Goal: Information Seeking & Learning: Find specific fact

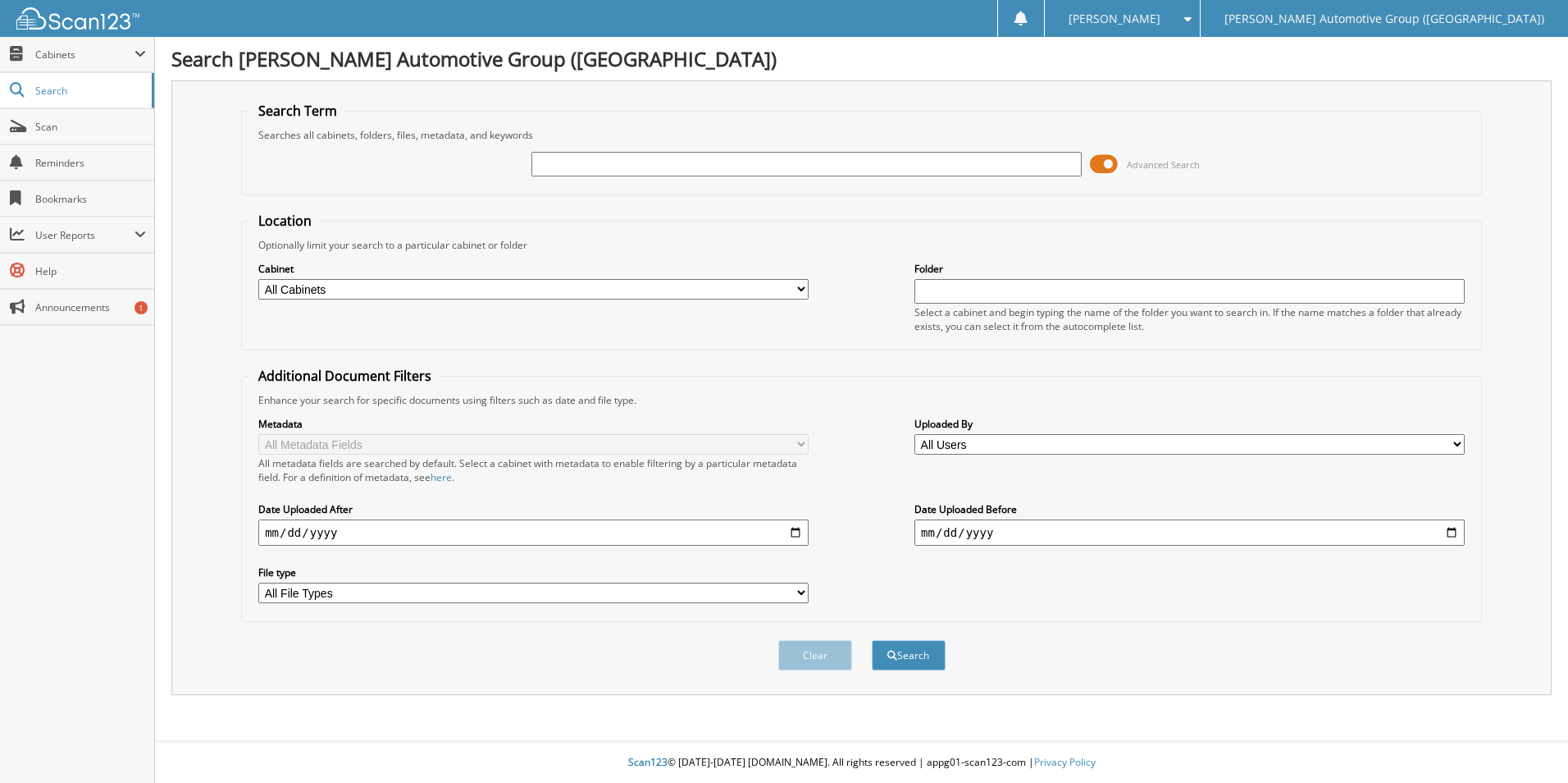
click at [361, 287] on select "All Cabinets ACCOUNTS PAYABLE ACCOUNTS RECEIVABLE CANCELLATIONS CO LCC LCD CAR …" at bounding box center [534, 289] width 551 height 20
select select "44275"
click at [259, 279] on select "All Cabinets ACCOUNTS PAYABLE ACCOUNTS RECEIVABLE CANCELLATIONS CO LCC LCD CAR …" at bounding box center [534, 289] width 551 height 20
click at [592, 166] on input "text" at bounding box center [807, 164] width 551 height 25
type input "LUA23351"
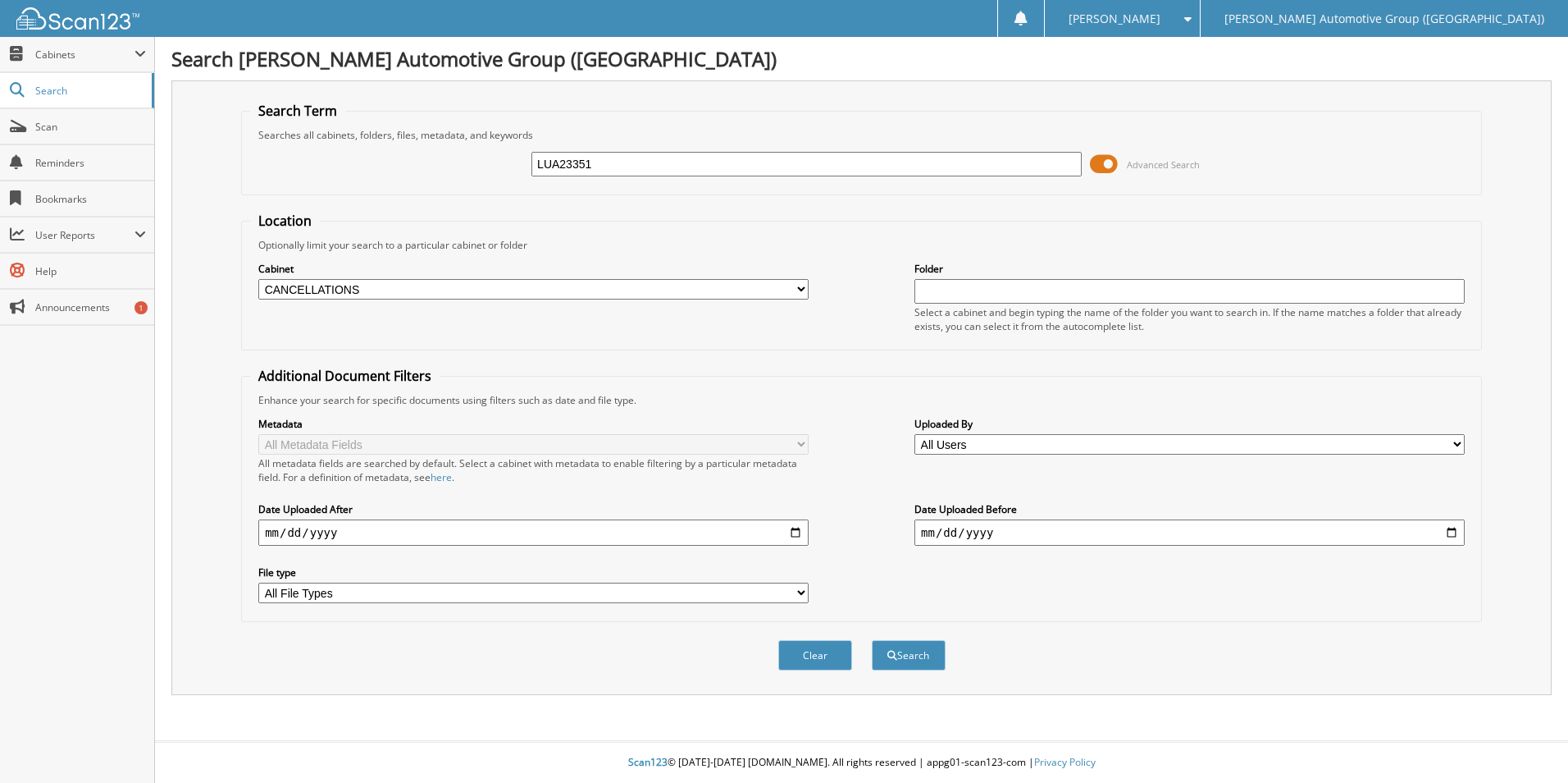
click at [872, 640] on button "Search" at bounding box center [909, 655] width 74 height 31
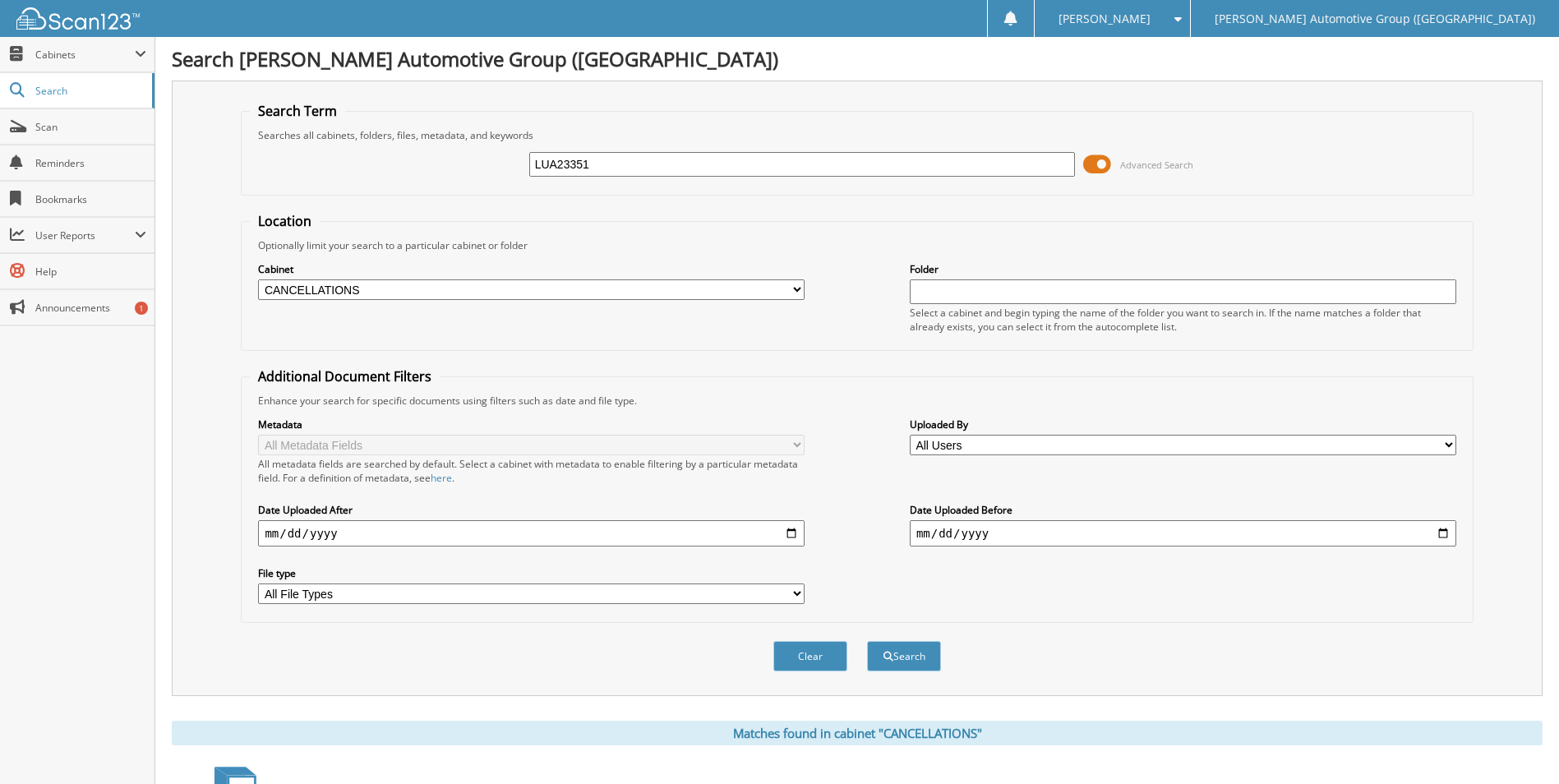
drag, startPoint x: 655, startPoint y: 164, endPoint x: 439, endPoint y: 132, distance: 218.4
click at [439, 132] on fieldset "Search Term Searches all cabinets, folders, files, metadata, and keywords LUA23…" at bounding box center [857, 149] width 1232 height 94
type input "CS304651"
click at [867, 641] on button "Search" at bounding box center [904, 656] width 74 height 31
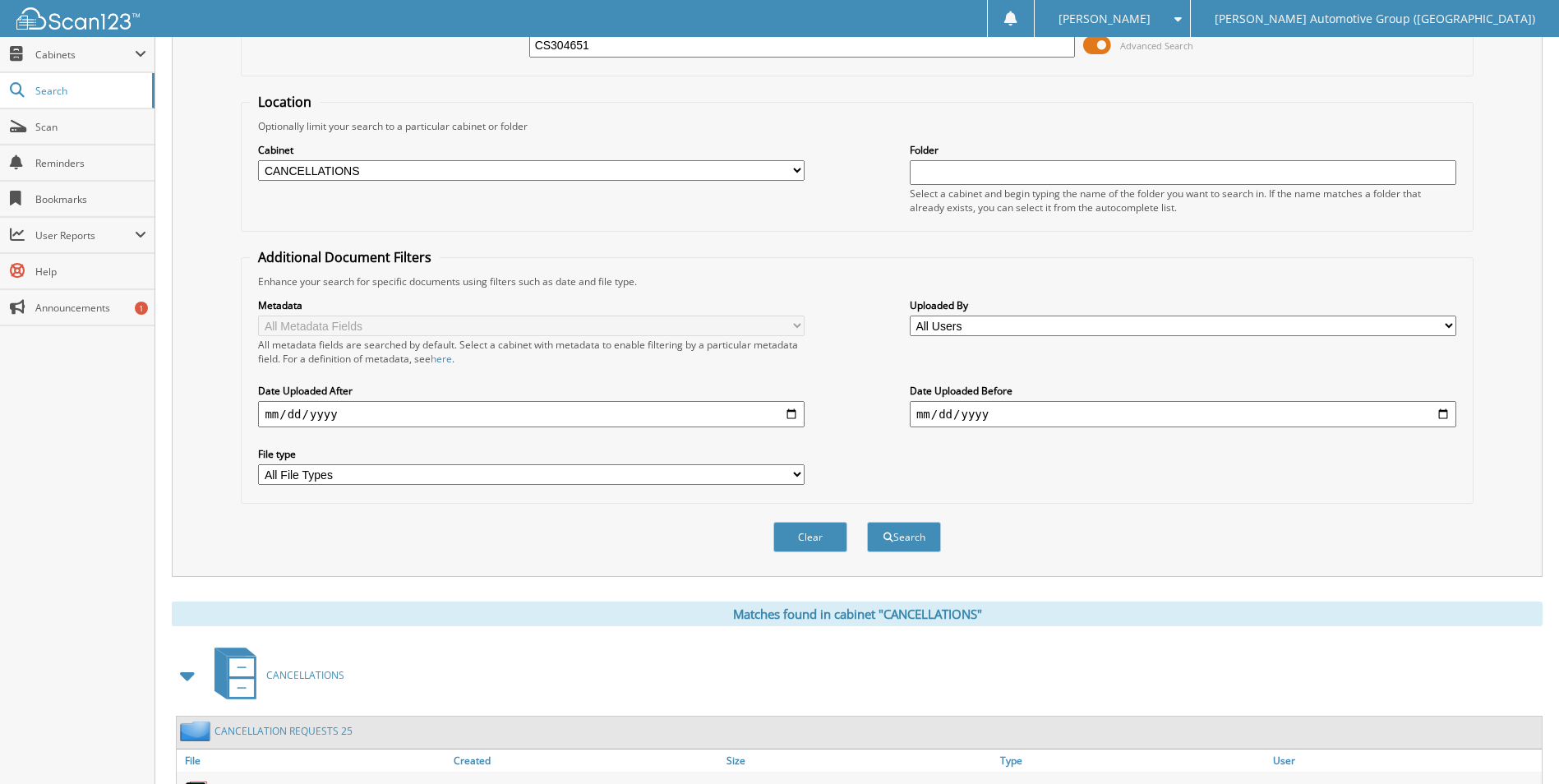
scroll to position [262, 0]
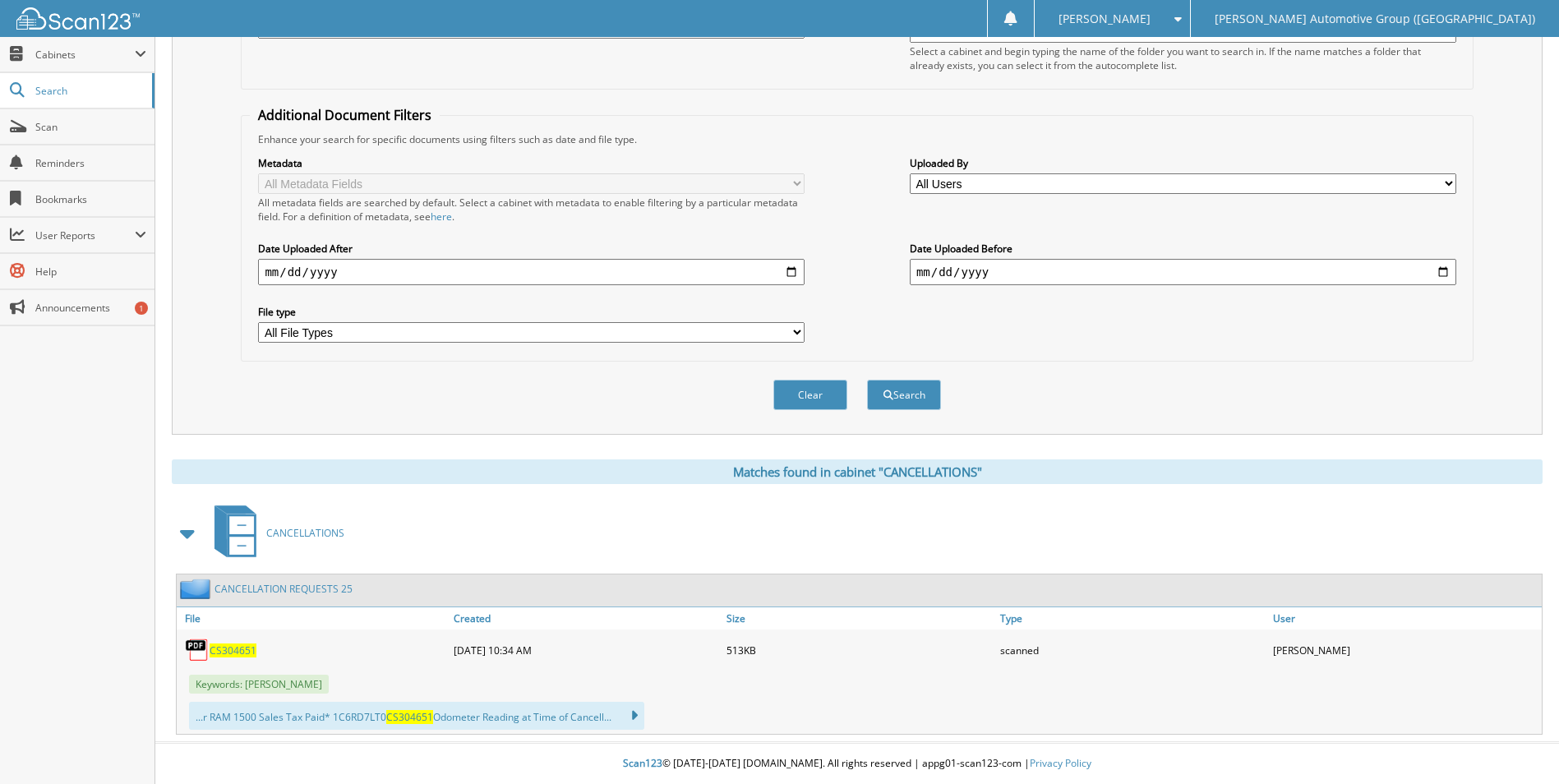
click at [246, 644] on span "CS304651" at bounding box center [233, 650] width 46 height 14
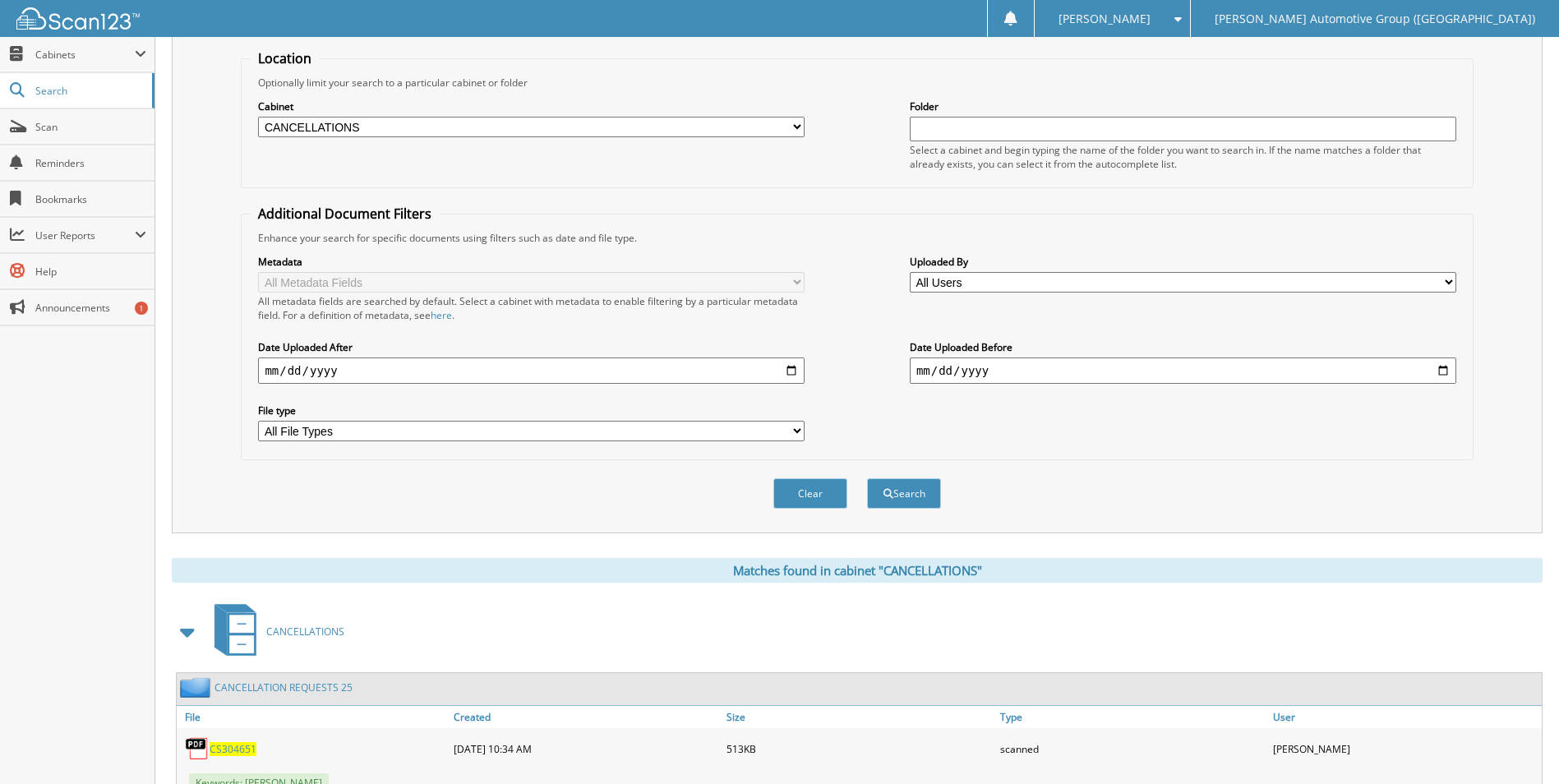
scroll to position [0, 0]
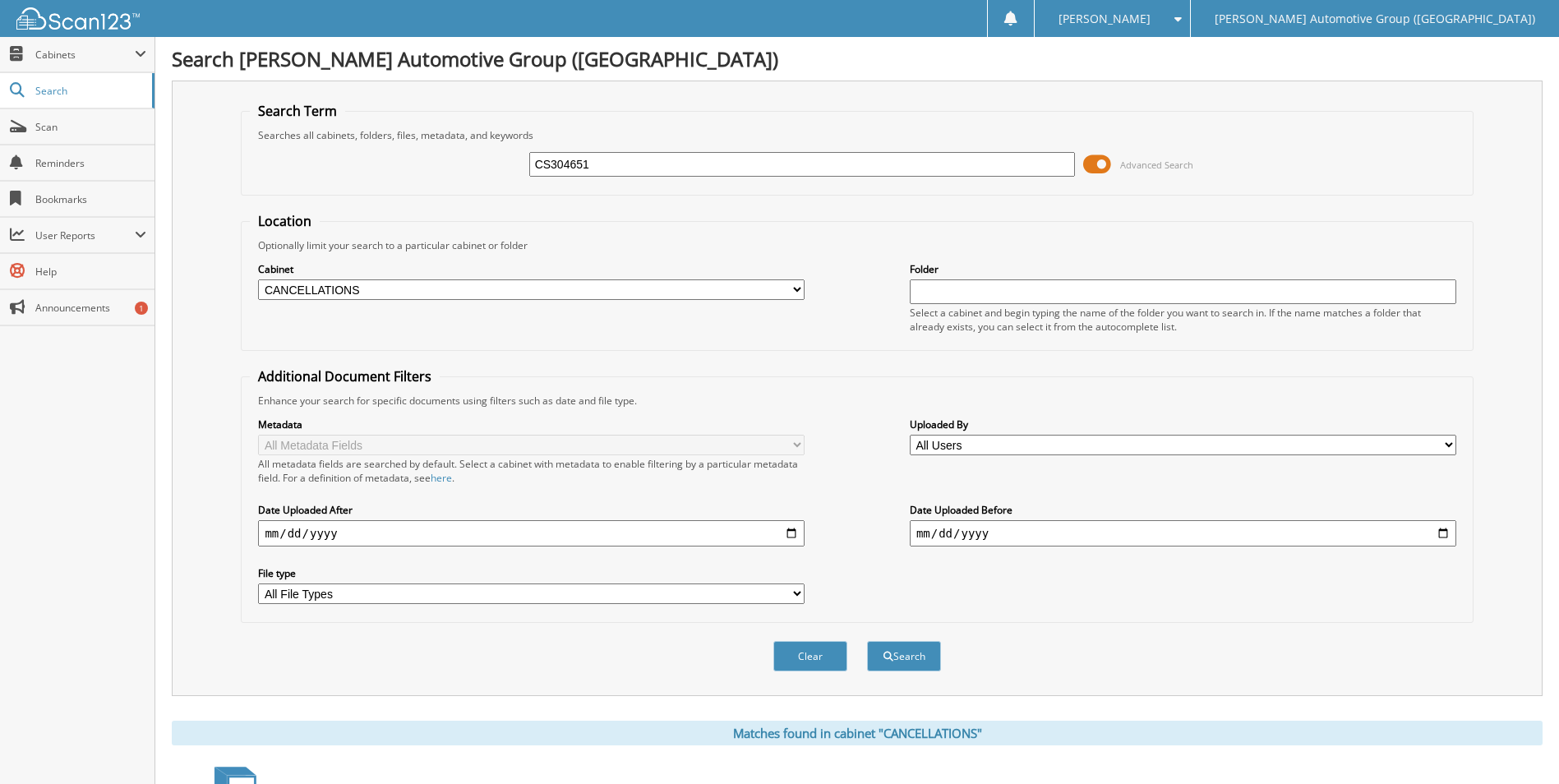
drag, startPoint x: 806, startPoint y: 172, endPoint x: 609, endPoint y: 152, distance: 198.0
click at [595, 150] on div "CS304651 Advanced Search" at bounding box center [857, 164] width 1214 height 45
type input "C"
type input "K"
type input "9KD05290"
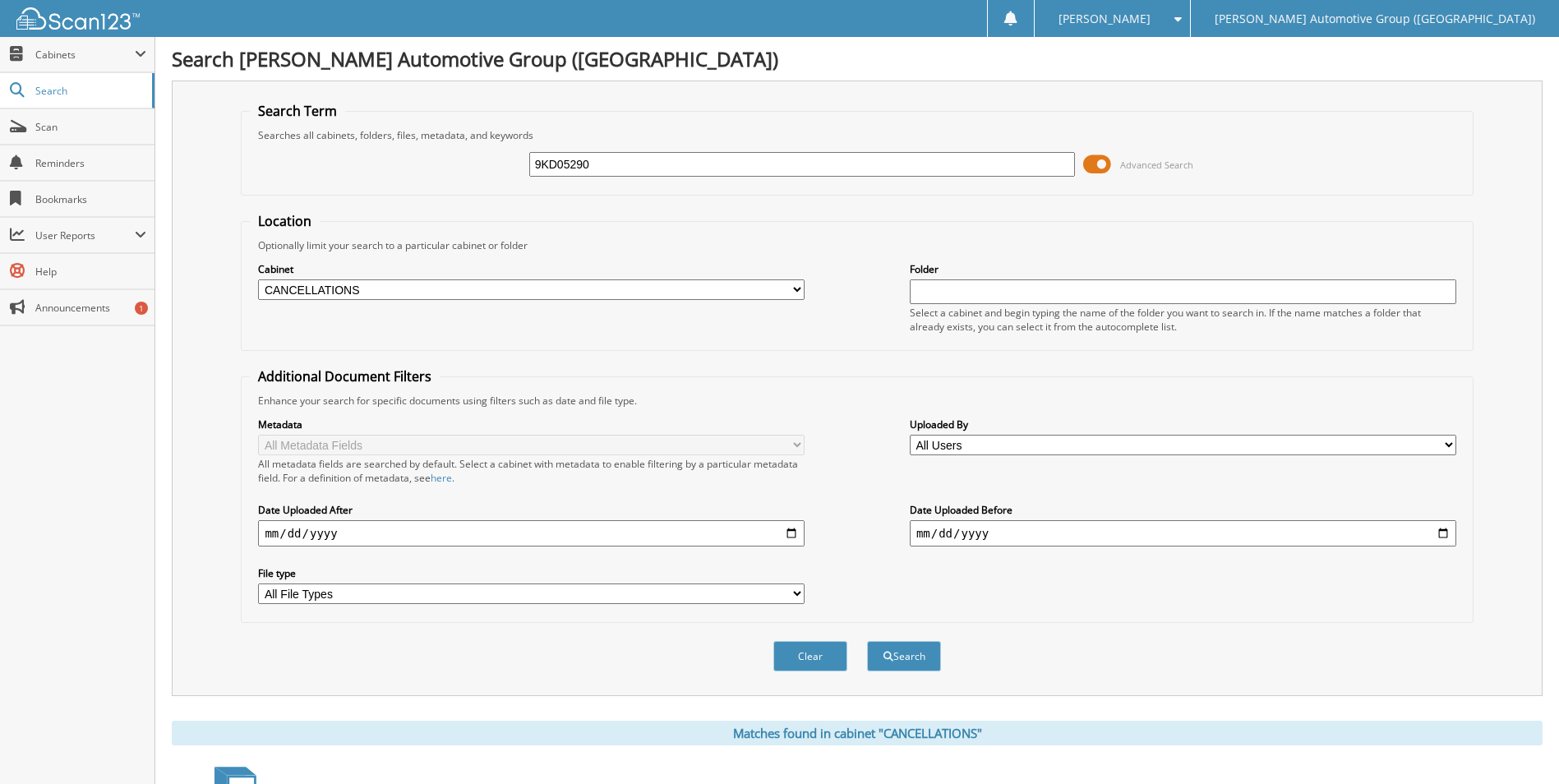
click at [867, 641] on button "Search" at bounding box center [904, 656] width 74 height 31
drag, startPoint x: 622, startPoint y: 162, endPoint x: 309, endPoint y: 161, distance: 313.0
click at [318, 167] on div "9KD05290 Advanced Search" at bounding box center [857, 164] width 1214 height 45
type input "JG198254"
click at [867, 641] on button "Search" at bounding box center [904, 656] width 74 height 31
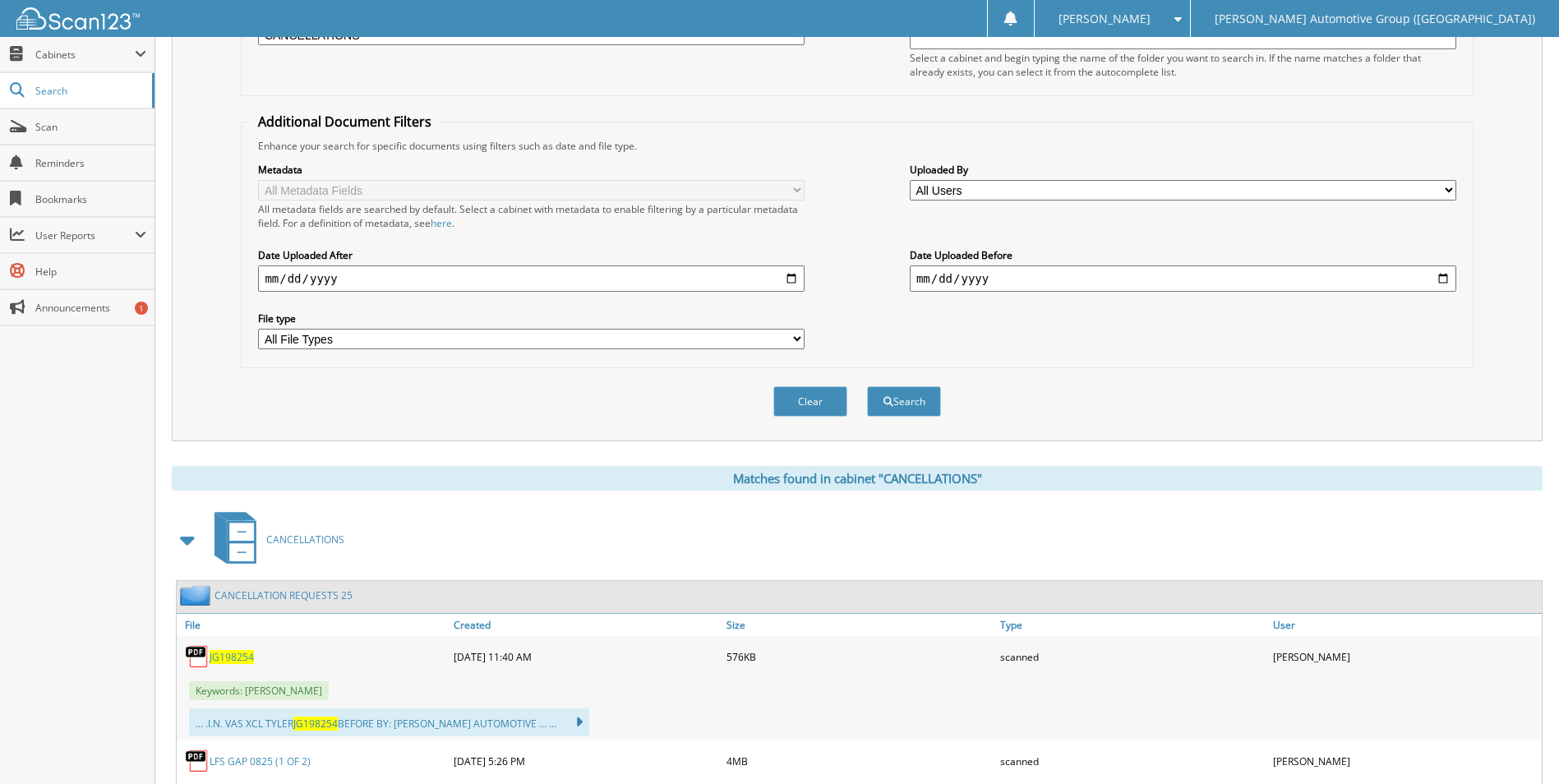
scroll to position [435, 0]
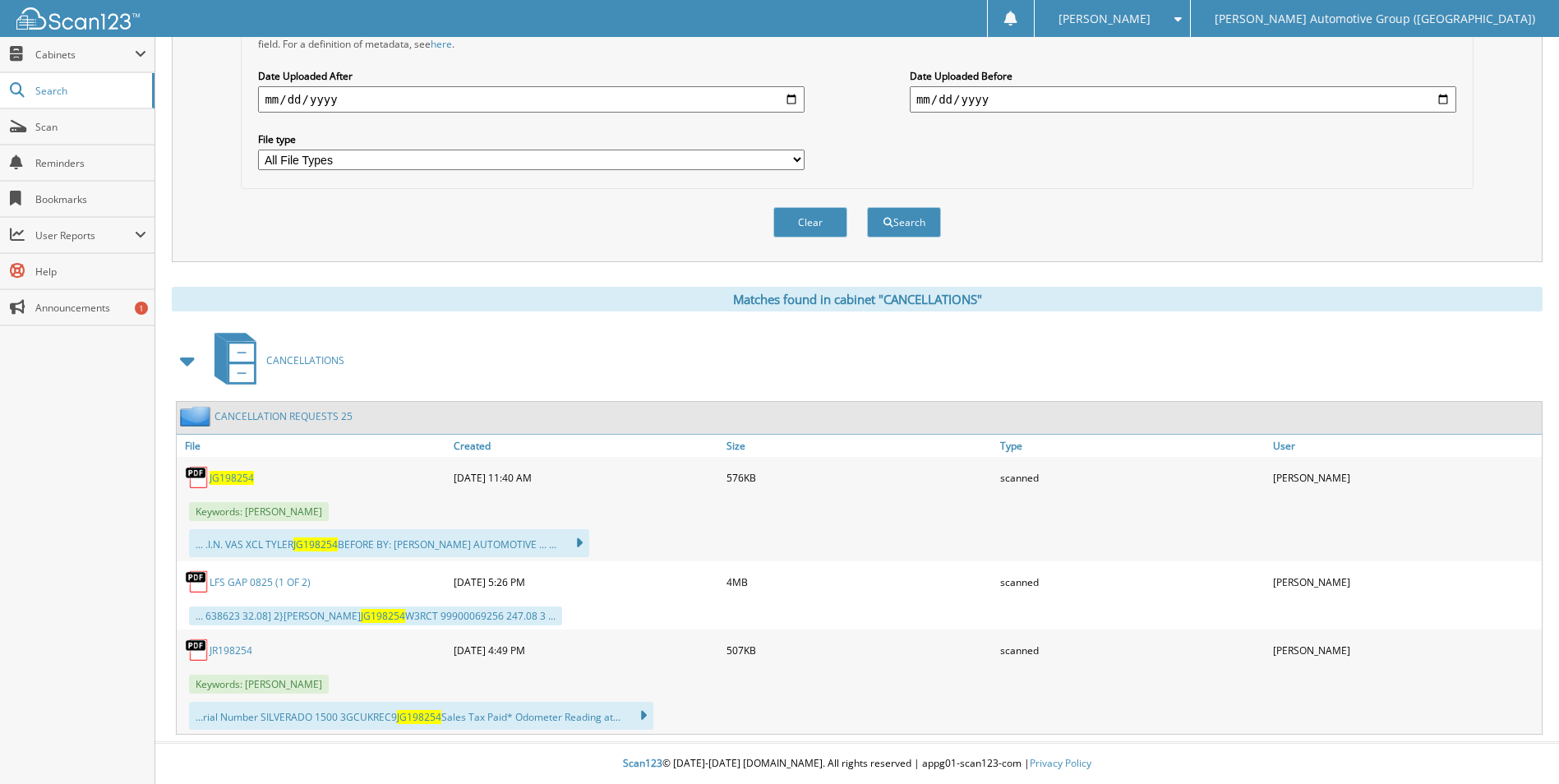
click at [237, 486] on div "JG198254" at bounding box center [313, 477] width 273 height 33
click at [224, 478] on span "JG198254" at bounding box center [232, 477] width 45 height 14
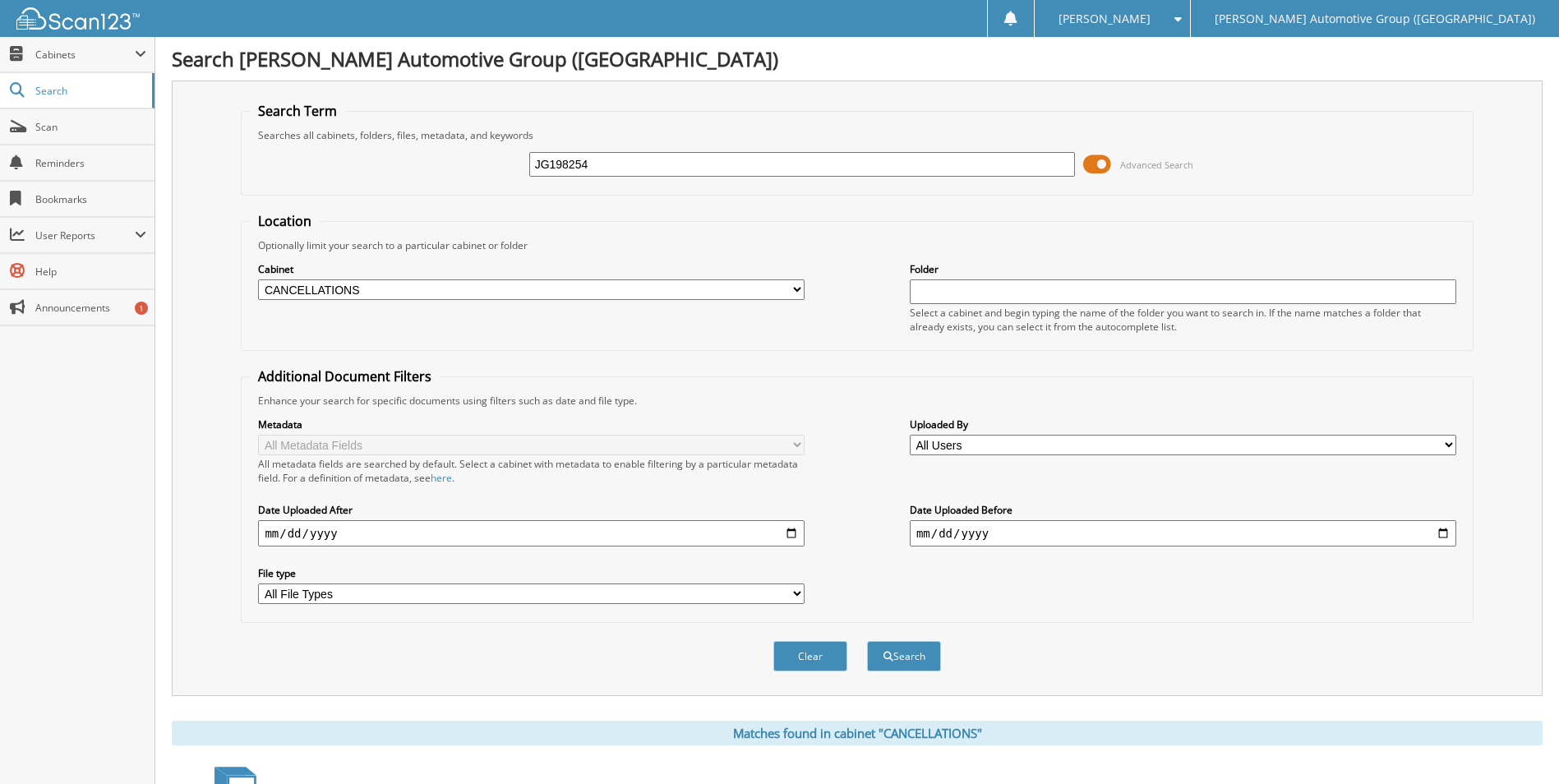
drag, startPoint x: 808, startPoint y: 170, endPoint x: 668, endPoint y: 154, distance: 140.9
click at [699, 174] on input "JG198254" at bounding box center [803, 164] width 546 height 25
drag, startPoint x: 629, startPoint y: 162, endPoint x: 206, endPoint y: 164, distance: 423.0
click at [216, 165] on div "Search Term Searches all cabinets, folders, files, metadata, and keywords JG198…" at bounding box center [857, 388] width 1370 height 616
type input "N5115628"
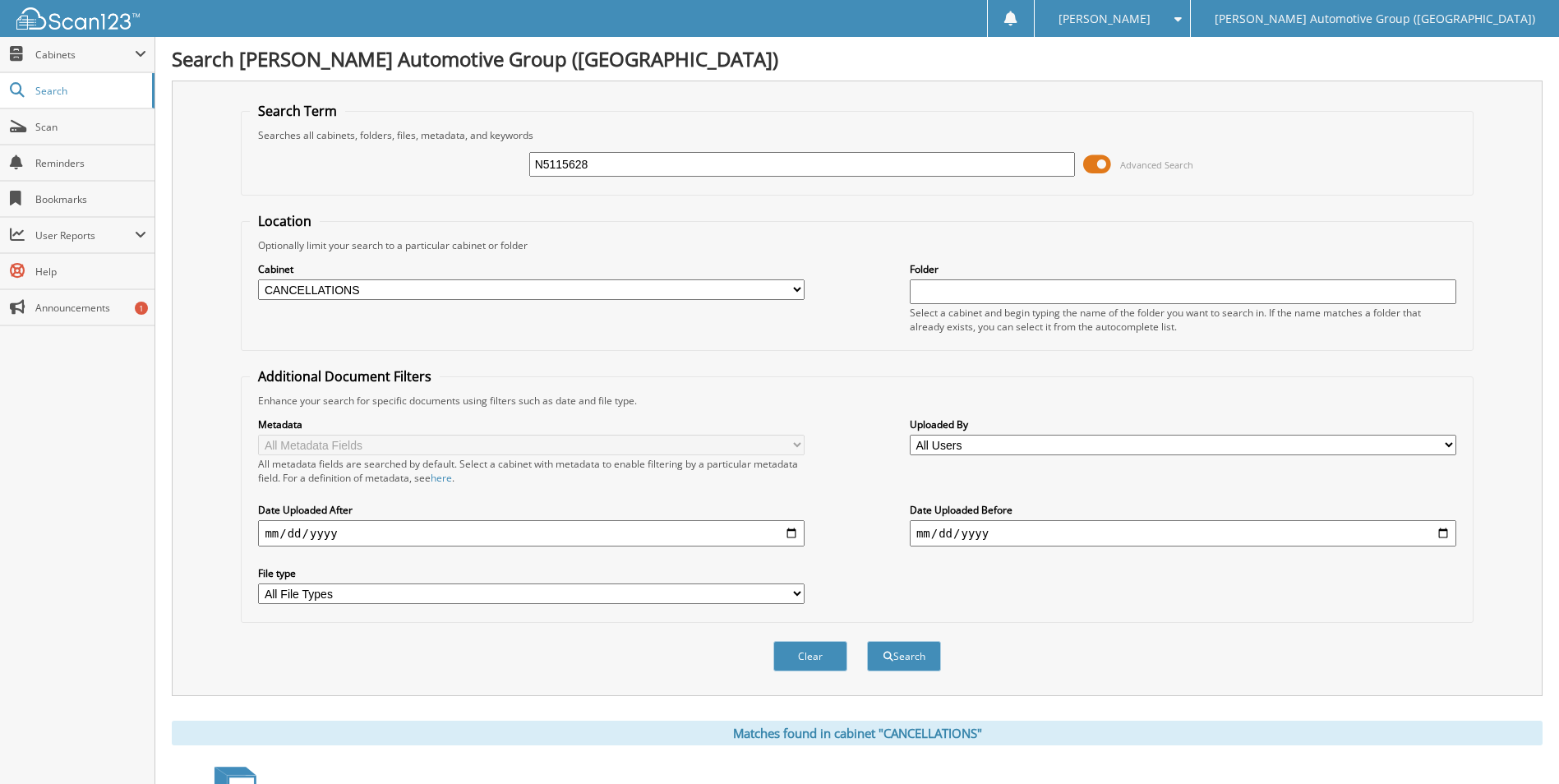
click at [867, 641] on button "Search" at bounding box center [904, 656] width 74 height 31
drag, startPoint x: 744, startPoint y: 158, endPoint x: 391, endPoint y: 174, distance: 353.4
click at [416, 173] on div "N5115628 Advanced Search" at bounding box center [857, 164] width 1214 height 45
type input "GN172295"
click at [867, 641] on button "Search" at bounding box center [904, 656] width 74 height 31
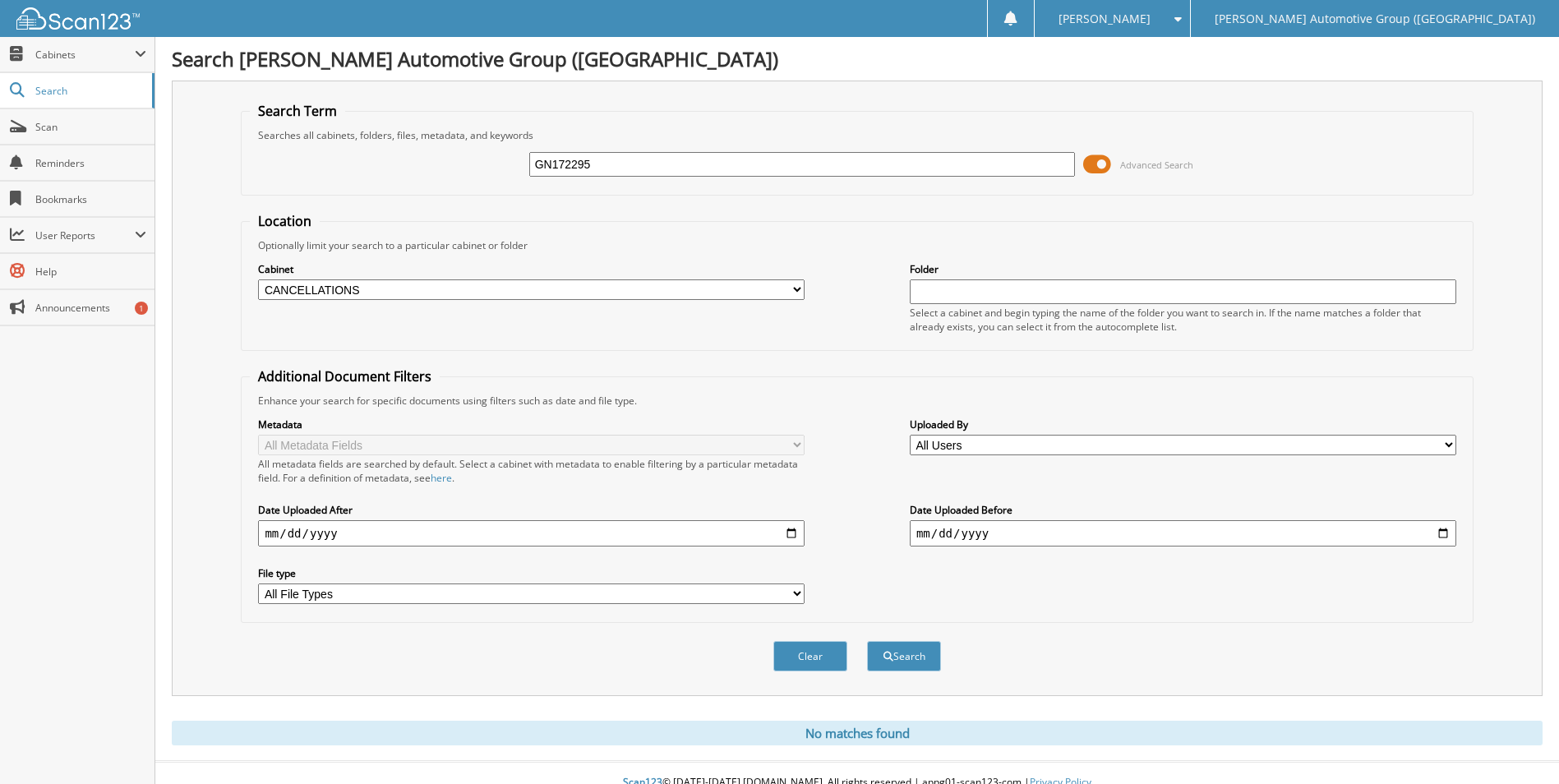
scroll to position [20, 0]
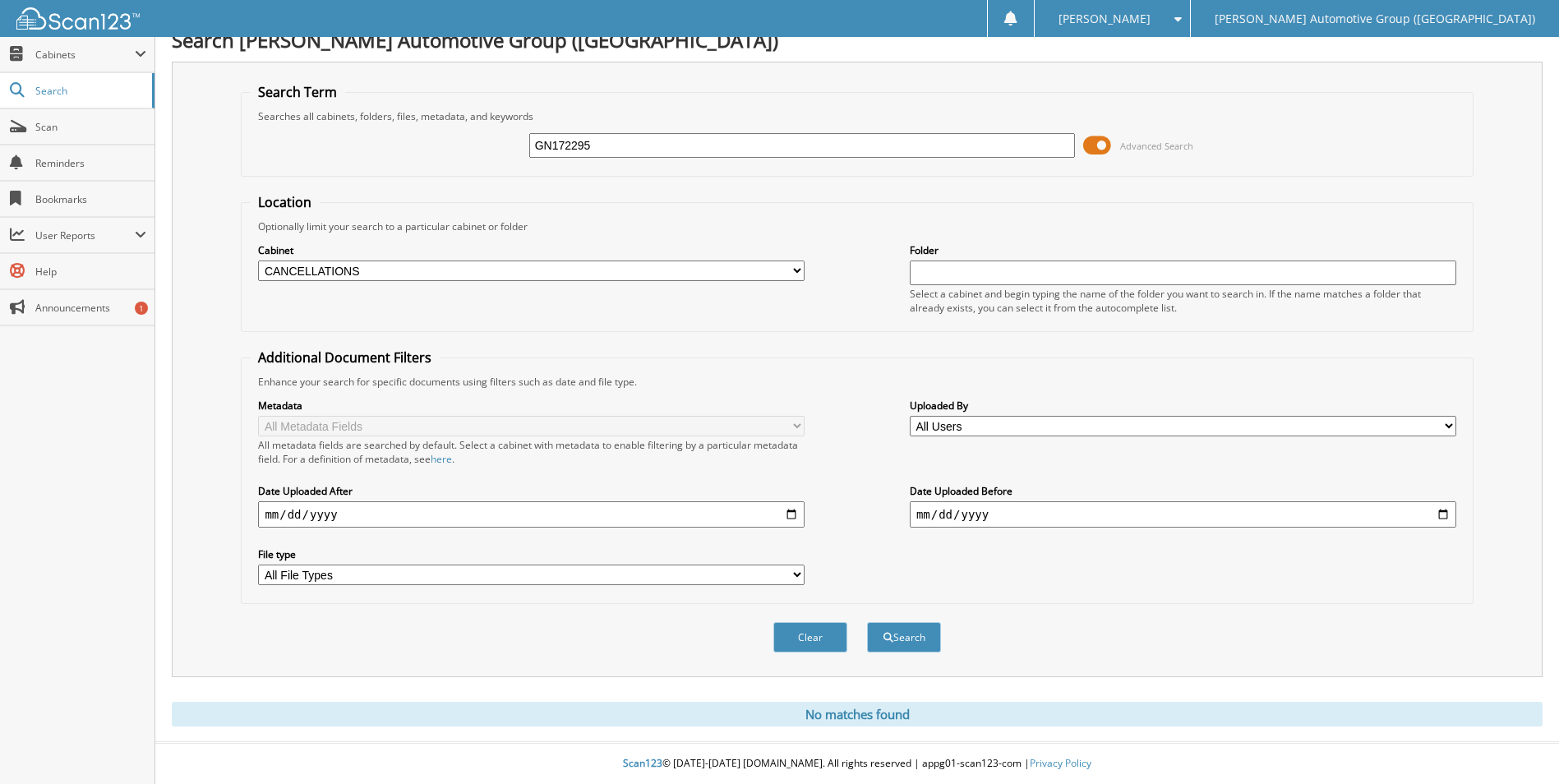
drag, startPoint x: 743, startPoint y: 150, endPoint x: 332, endPoint y: 129, distance: 411.5
click at [389, 132] on div "GN172295 Advanced Search" at bounding box center [857, 146] width 1214 height 45
type input "X"
type input "PE524402"
click at [867, 622] on button "Search" at bounding box center [904, 637] width 74 height 31
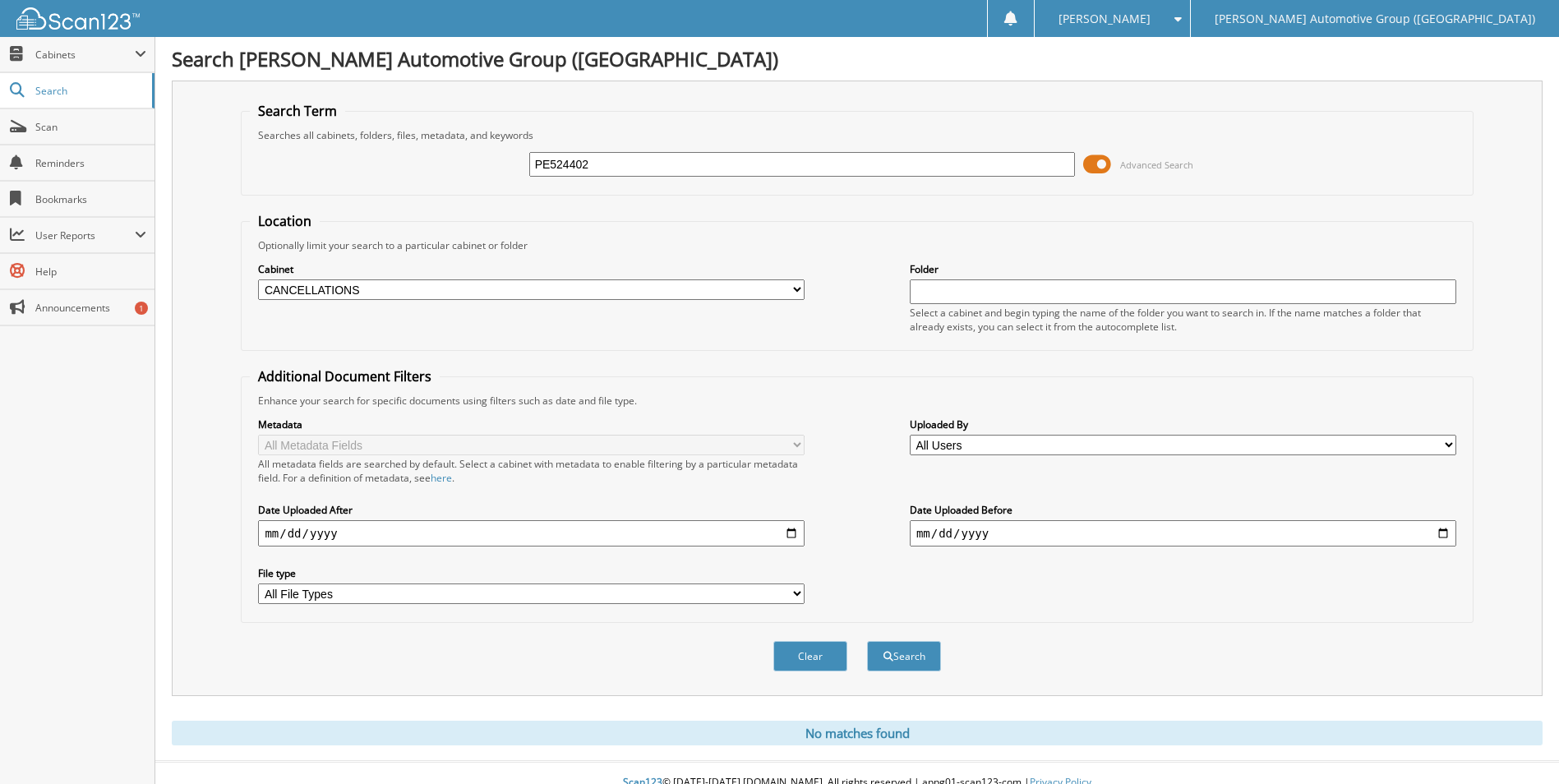
scroll to position [20, 0]
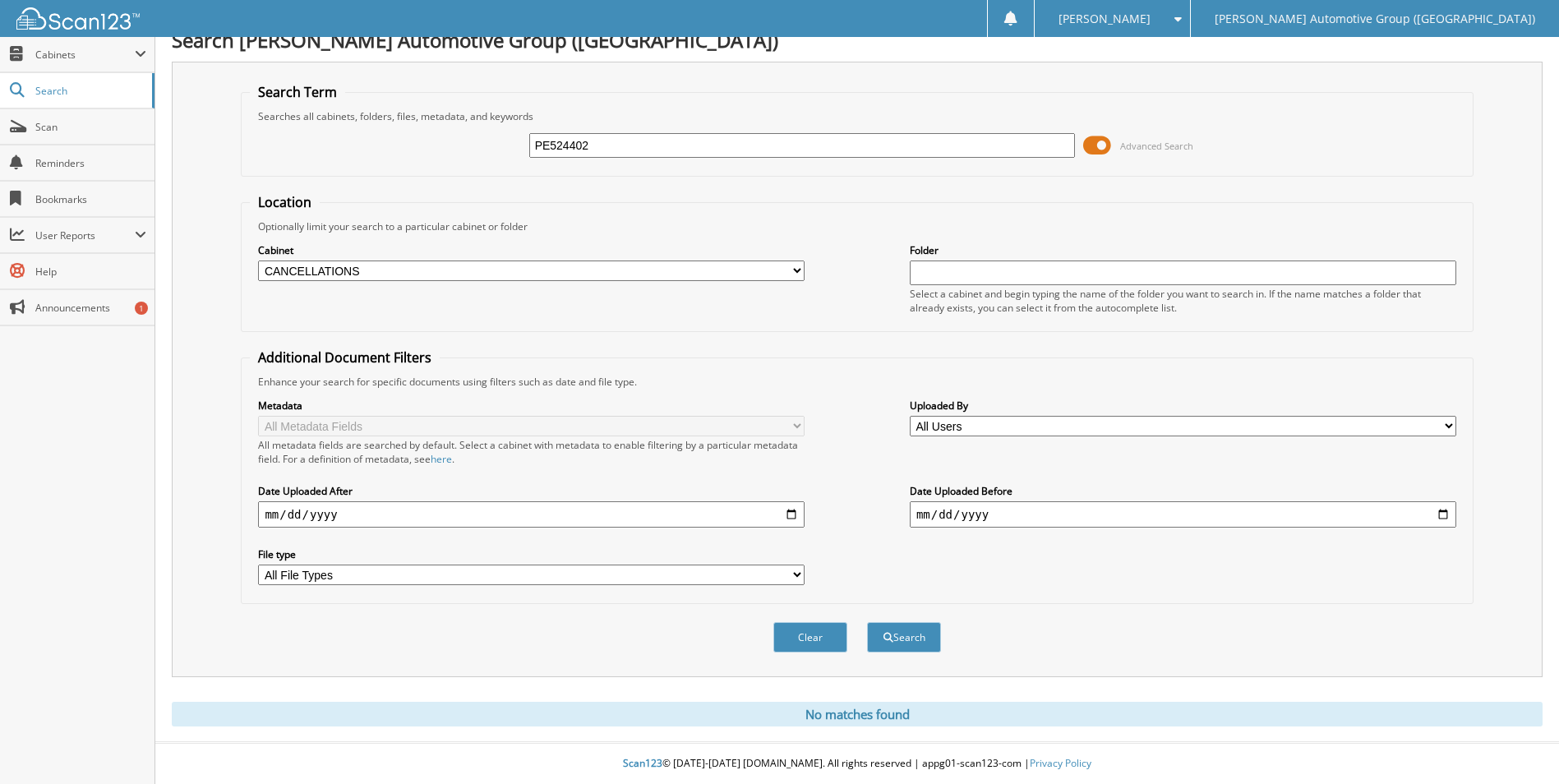
drag, startPoint x: 801, startPoint y: 147, endPoint x: 511, endPoint y: 124, distance: 290.9
click at [504, 112] on fieldset "Search Term Searches all cabinets, folders, files, metadata, and keywords PE524…" at bounding box center [857, 129] width 1232 height 94
type input "K5157961"
click at [867, 622] on button "Search" at bounding box center [904, 637] width 74 height 31
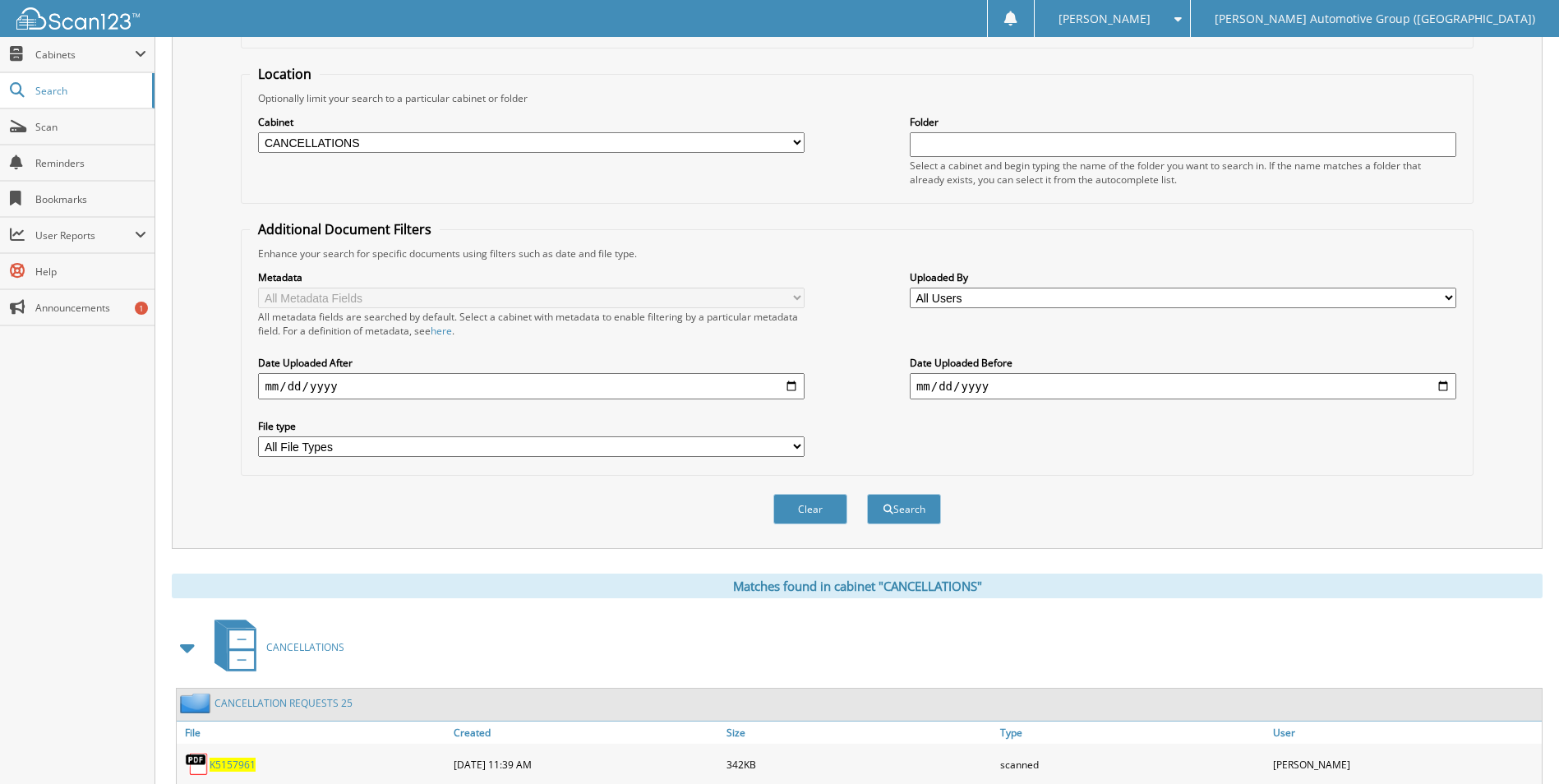
scroll to position [321, 0]
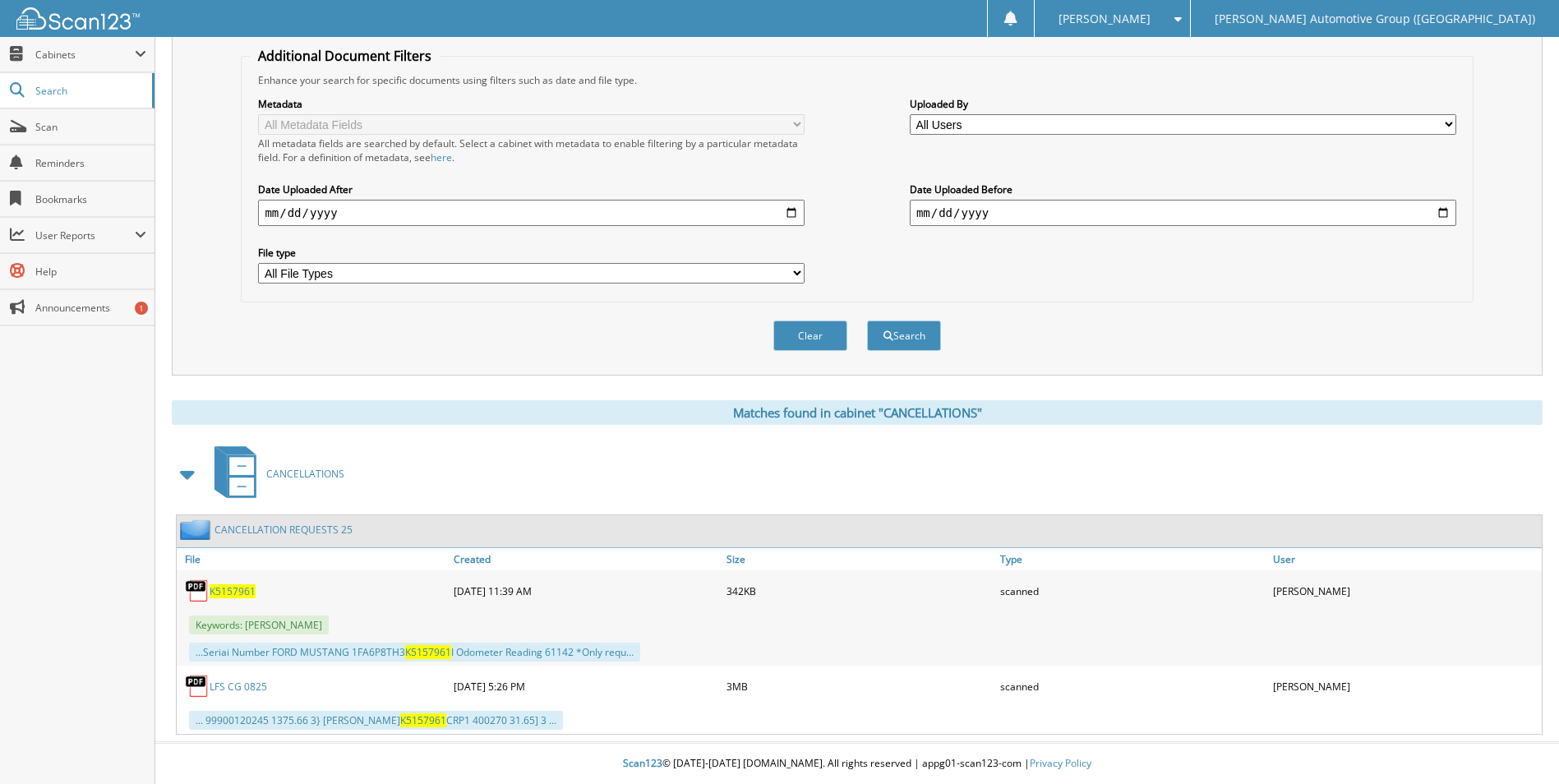
click at [224, 585] on span "K5157961" at bounding box center [233, 591] width 46 height 14
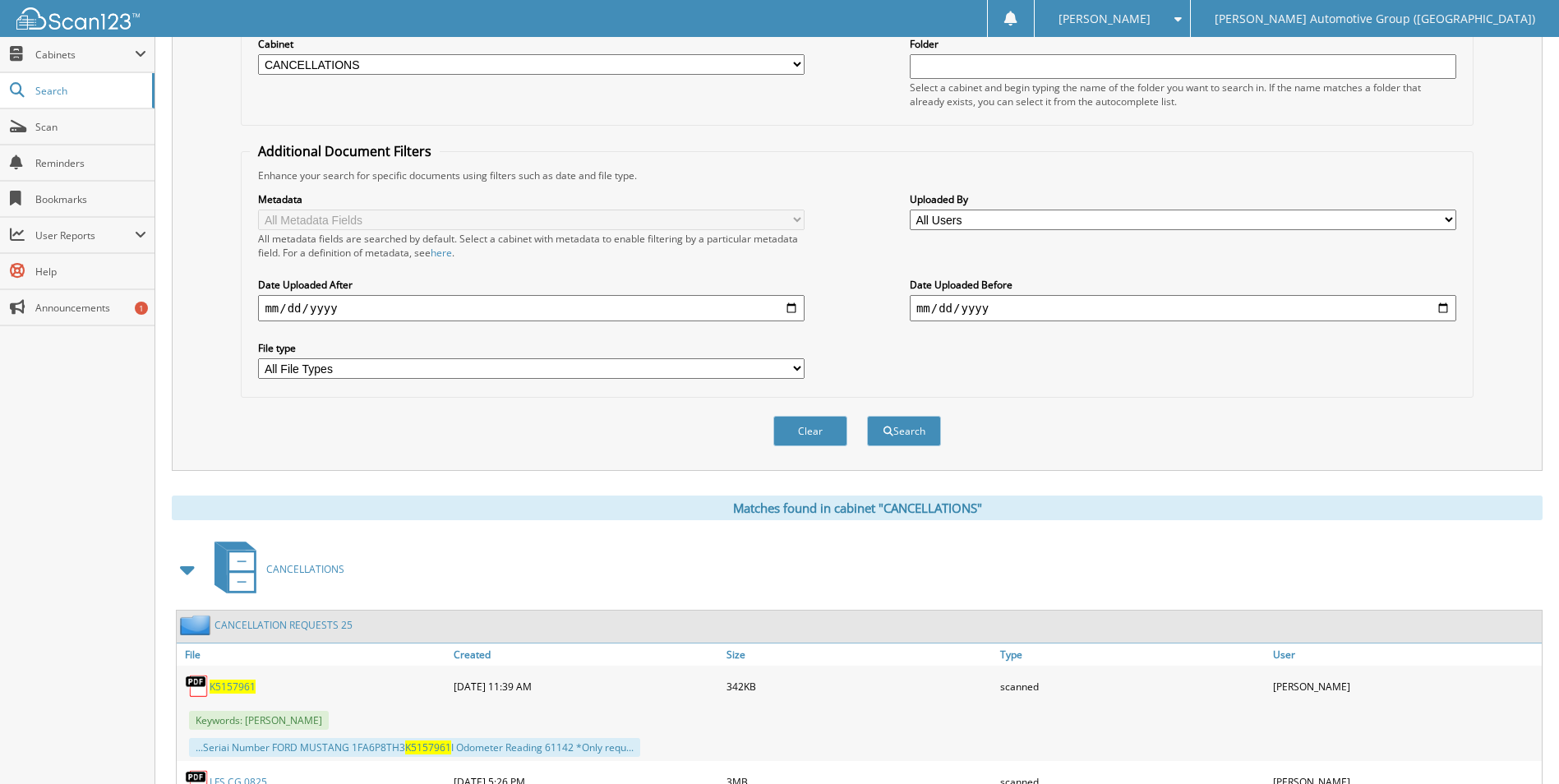
scroll to position [0, 0]
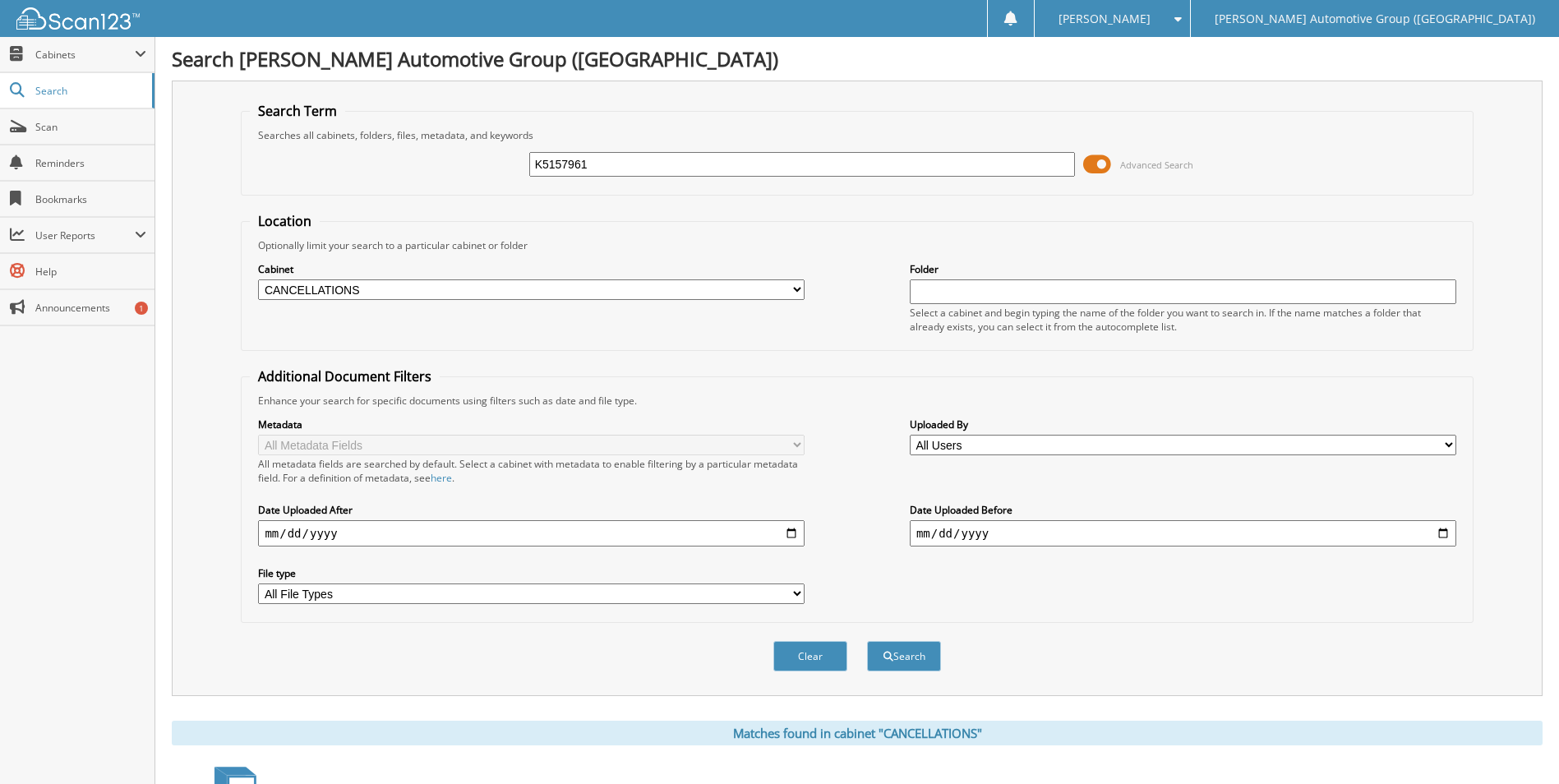
drag, startPoint x: 820, startPoint y: 160, endPoint x: 260, endPoint y: 115, distance: 561.8
click at [402, 111] on fieldset "Search Term Searches all cabinets, folders, files, metadata, and keywords K5157…" at bounding box center [857, 149] width 1232 height 94
type input "PLB60983"
click at [867, 641] on button "Search" at bounding box center [904, 656] width 74 height 31
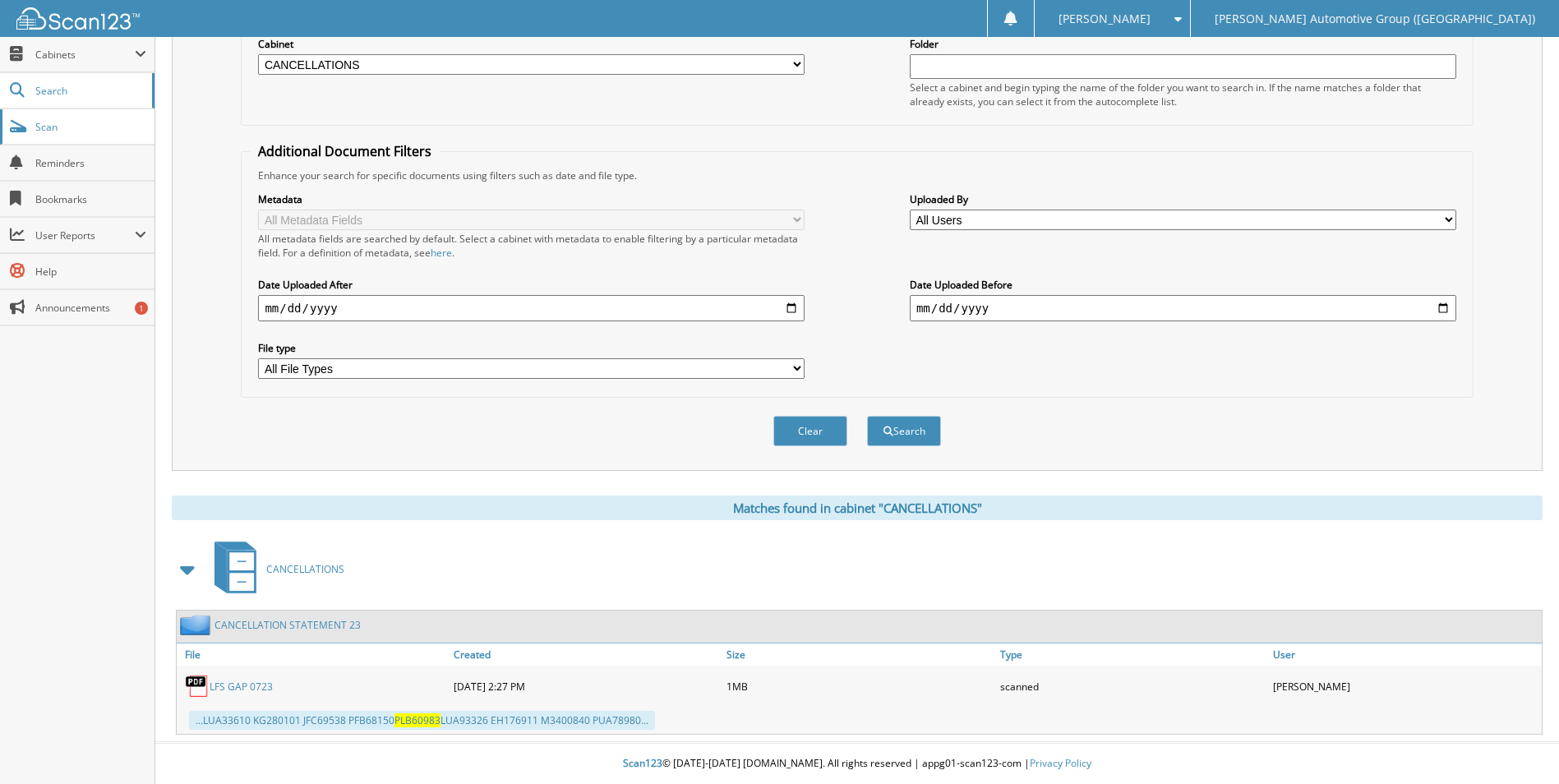
click at [40, 131] on span "Scan" at bounding box center [90, 126] width 111 height 14
